Goal: Go to known website: Access a specific website the user already knows

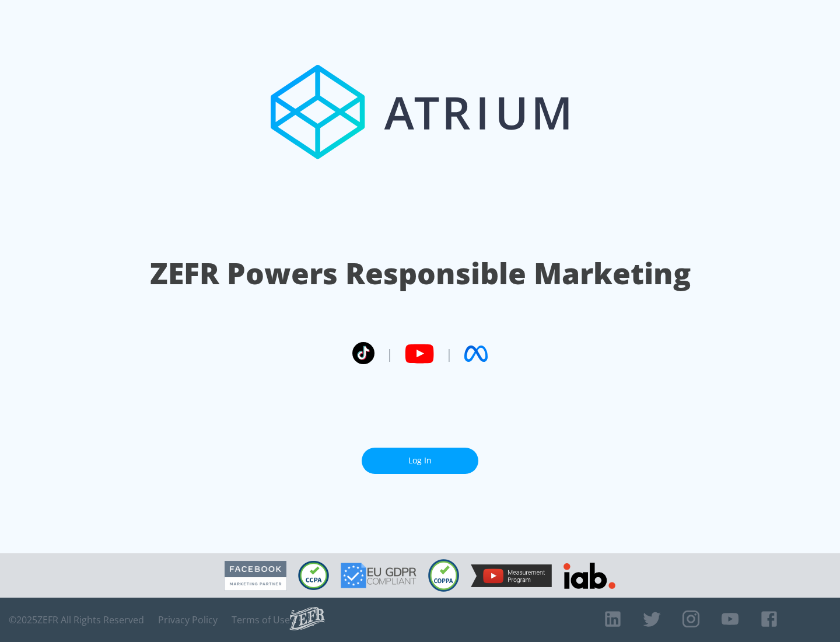
click at [420, 460] on link "Log In" at bounding box center [420, 460] width 117 height 26
